Goal: Task Accomplishment & Management: Manage account settings

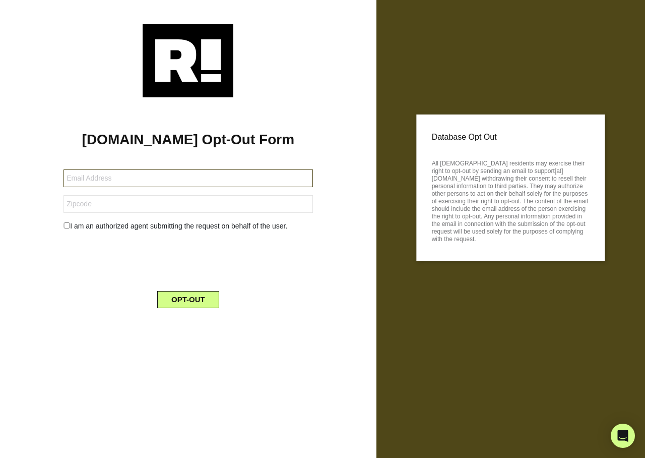
type input "noworries7857@gmail.com"
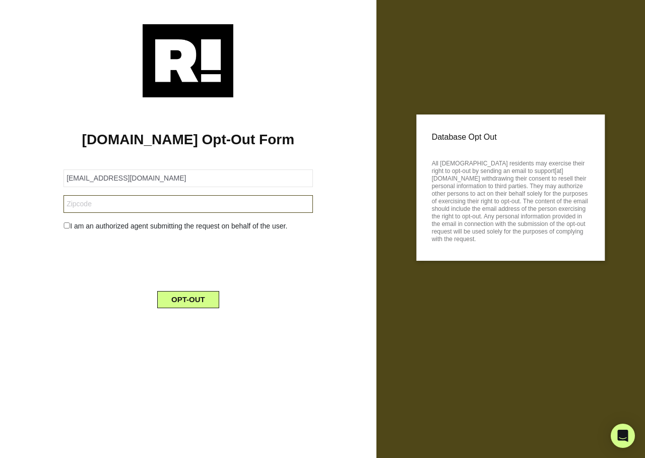
type input "55327"
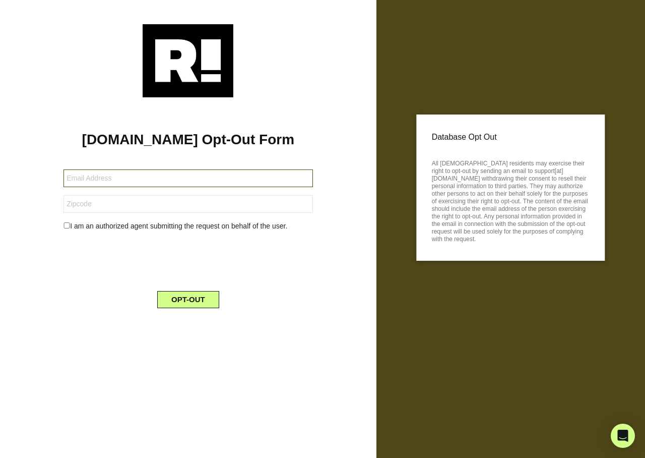
type input "[EMAIL_ADDRESS][DOMAIN_NAME]"
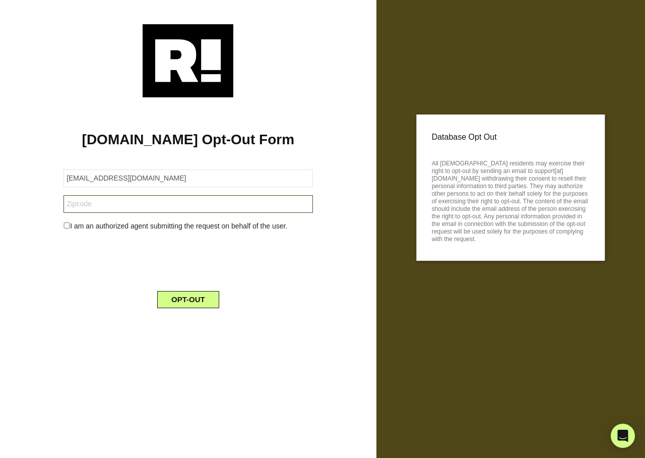
type input "76092"
